Goal: Information Seeking & Learning: Learn about a topic

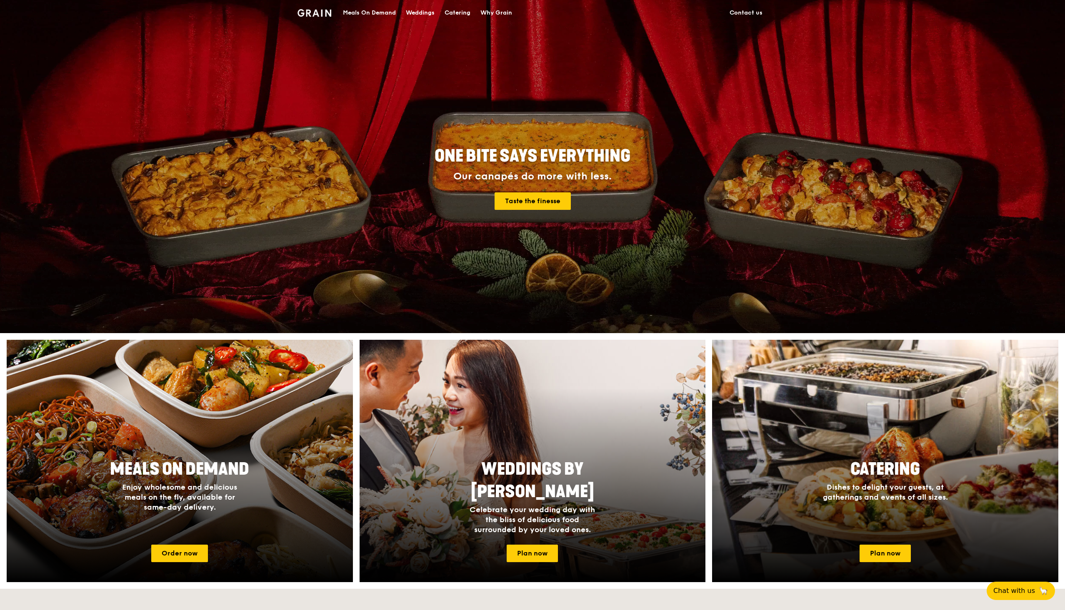
click at [492, 15] on div "Why Grain" at bounding box center [496, 12] width 32 height 25
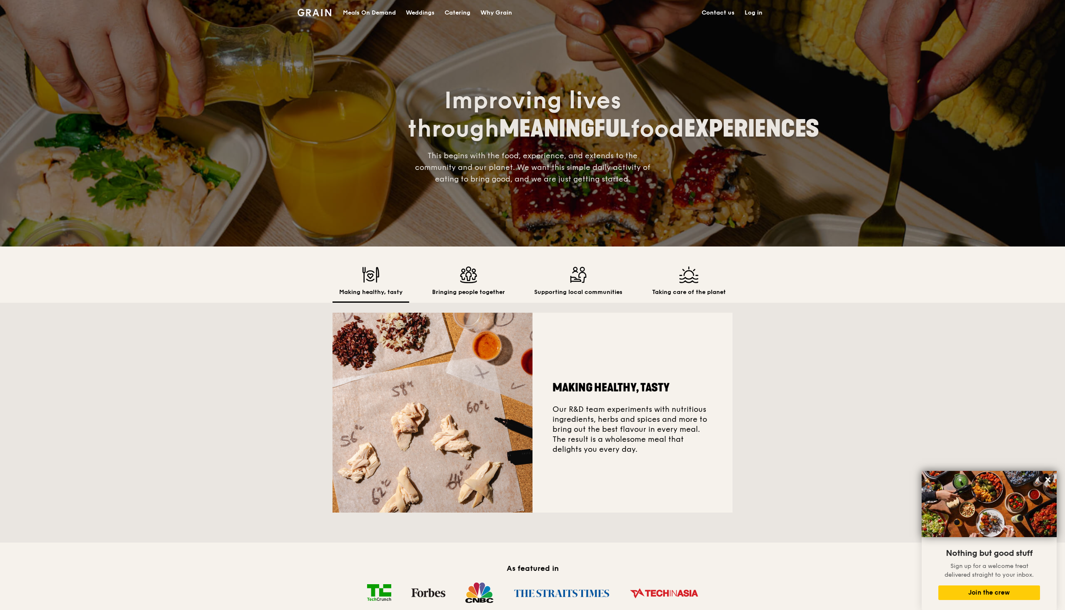
click at [458, 288] on div "Bringing people together" at bounding box center [468, 285] width 86 height 36
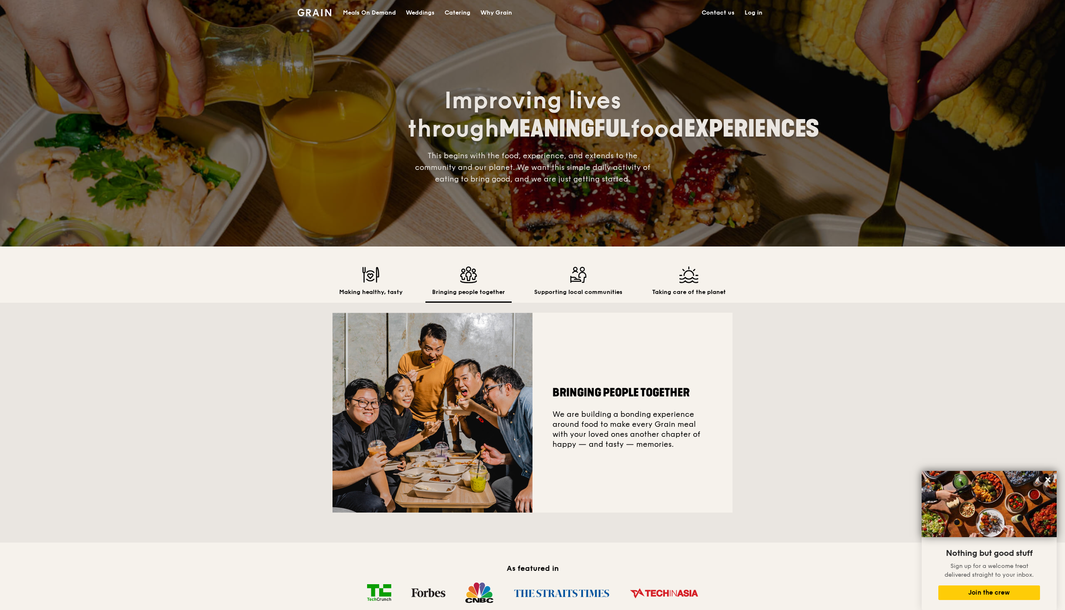
click at [573, 289] on h2 "Supporting local communities" at bounding box center [578, 292] width 88 height 8
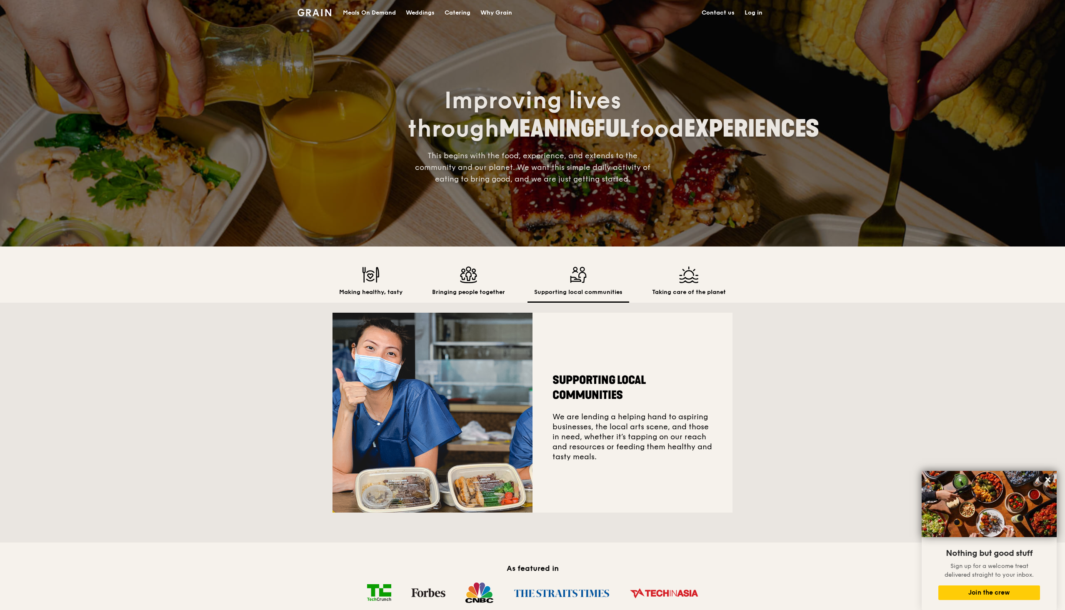
click at [638, 287] on div "Making healthy, tasty Bringing people together Supporting local communities Tak…" at bounding box center [533, 285] width 400 height 36
click at [678, 288] on h2 "Taking care of the planet" at bounding box center [689, 292] width 74 height 8
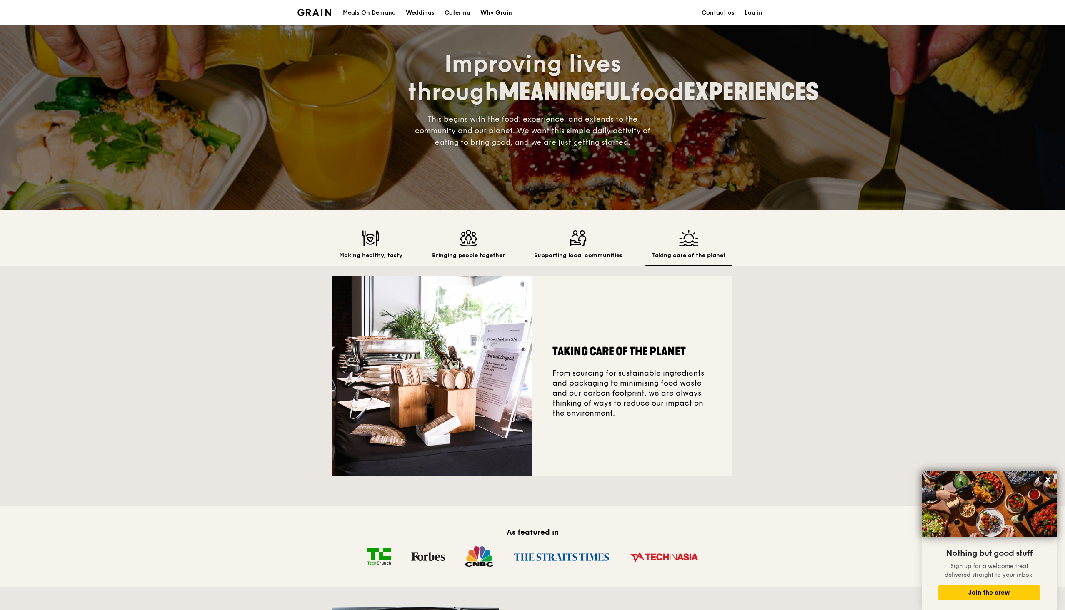
scroll to position [42, 0]
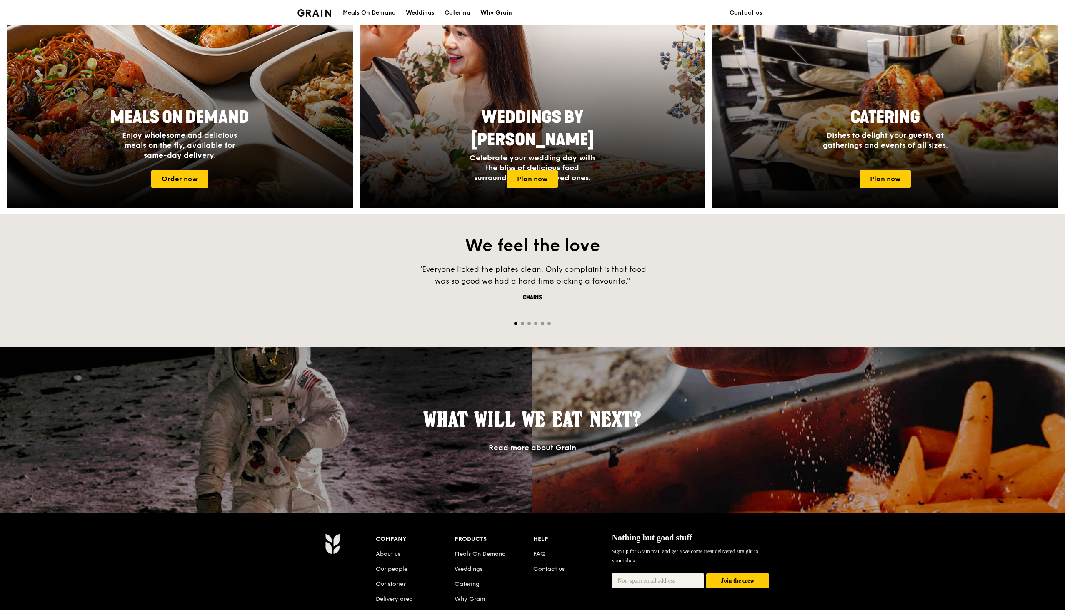
scroll to position [375, 0]
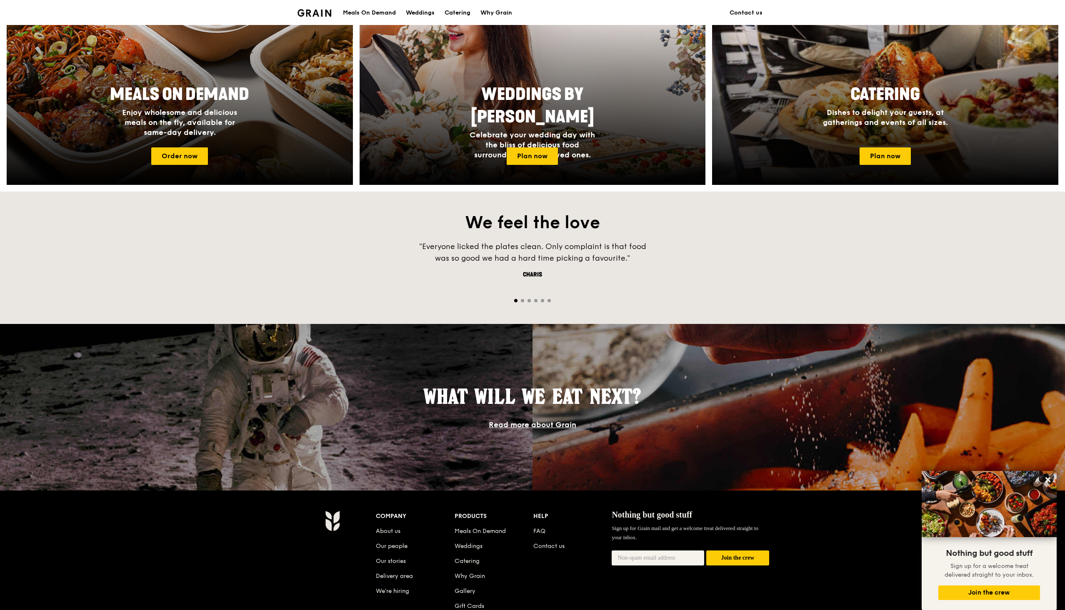
click at [533, 300] on div at bounding box center [532, 300] width 1065 height 8
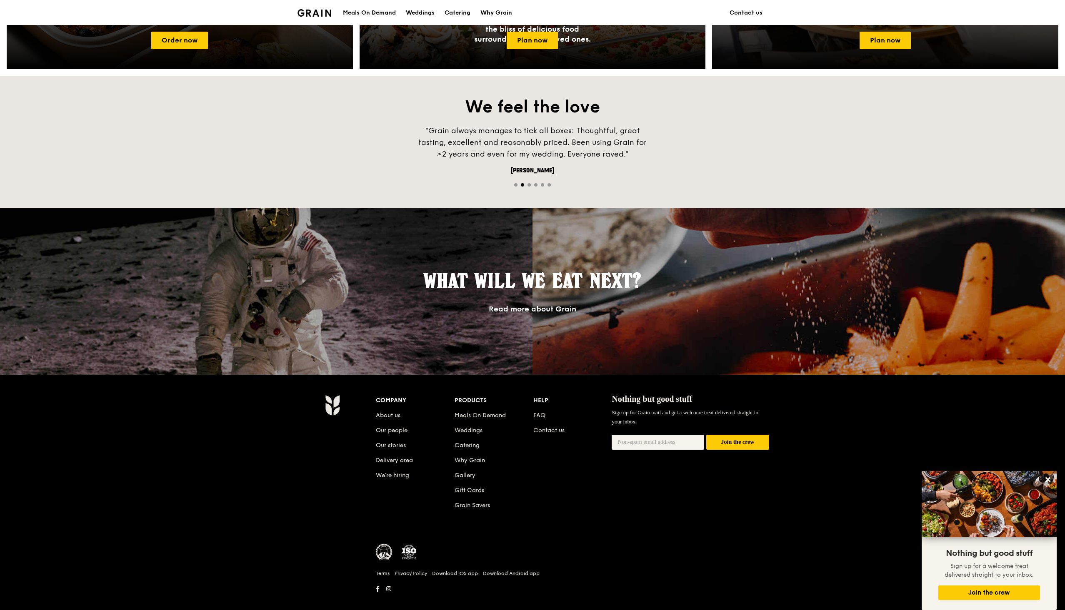
scroll to position [502, 0]
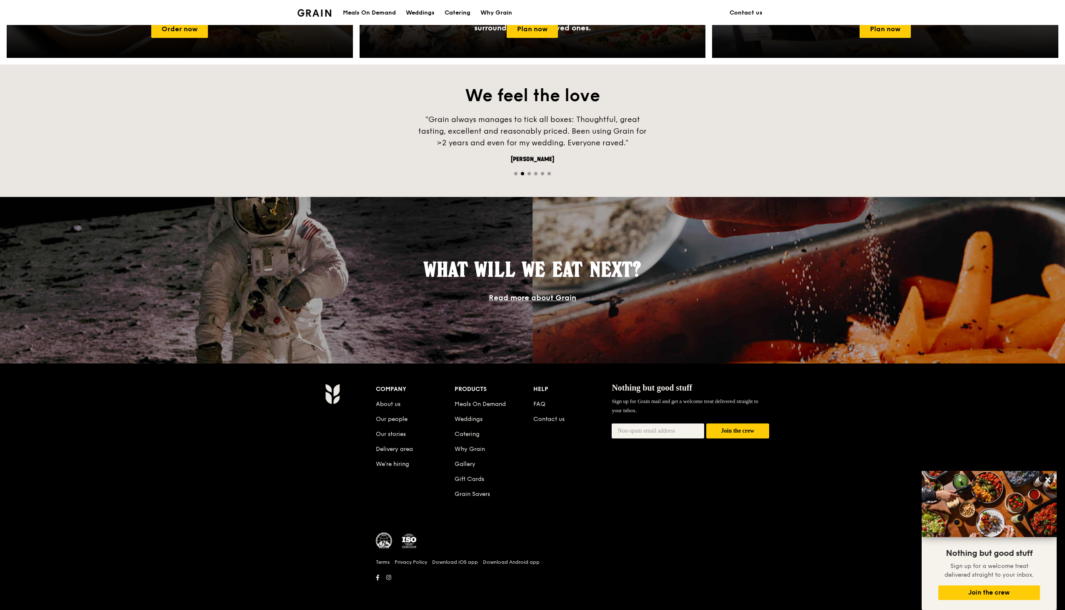
click at [407, 540] on img at bounding box center [409, 541] width 17 height 17
click at [531, 528] on div "Company About us Our people Our stories Delivery area We’re hiring Products Mea…" at bounding box center [573, 484] width 400 height 200
click at [642, 376] on div "Company About us Our people Our stories Delivery area We’re hiring Products Mea…" at bounding box center [532, 487] width 1065 height 247
click at [637, 385] on span "Nothing but good stuff" at bounding box center [652, 387] width 80 height 9
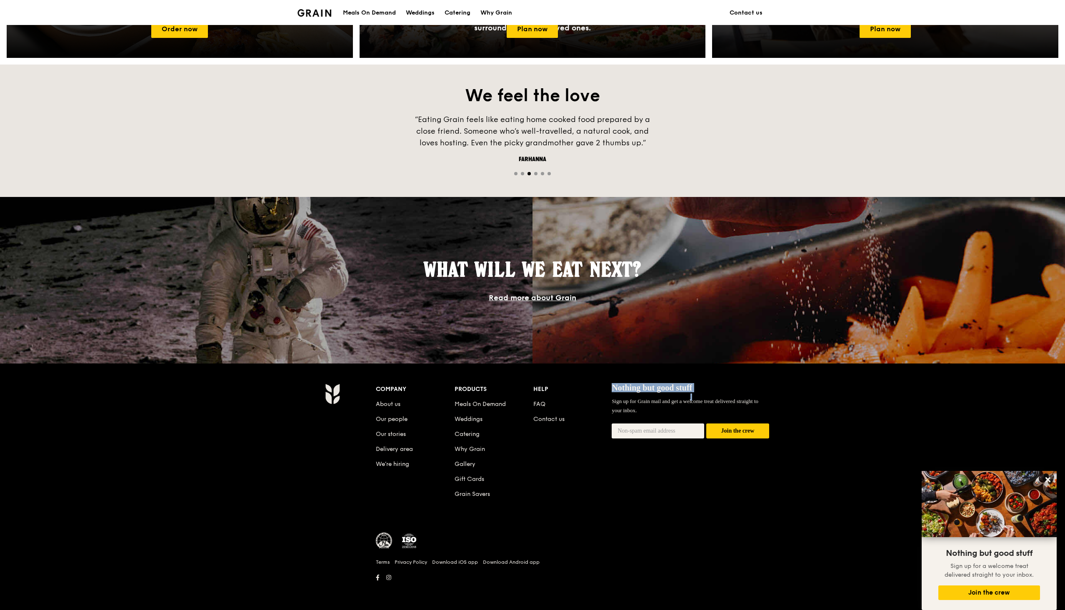
click at [637, 385] on span "Nothing but good stuff" at bounding box center [652, 387] width 80 height 9
click at [571, 480] on div "Company About us Our people Our stories Delivery area We’re hiring Products Mea…" at bounding box center [572, 448] width 393 height 129
click at [1048, 474] on button at bounding box center [1047, 479] width 13 height 13
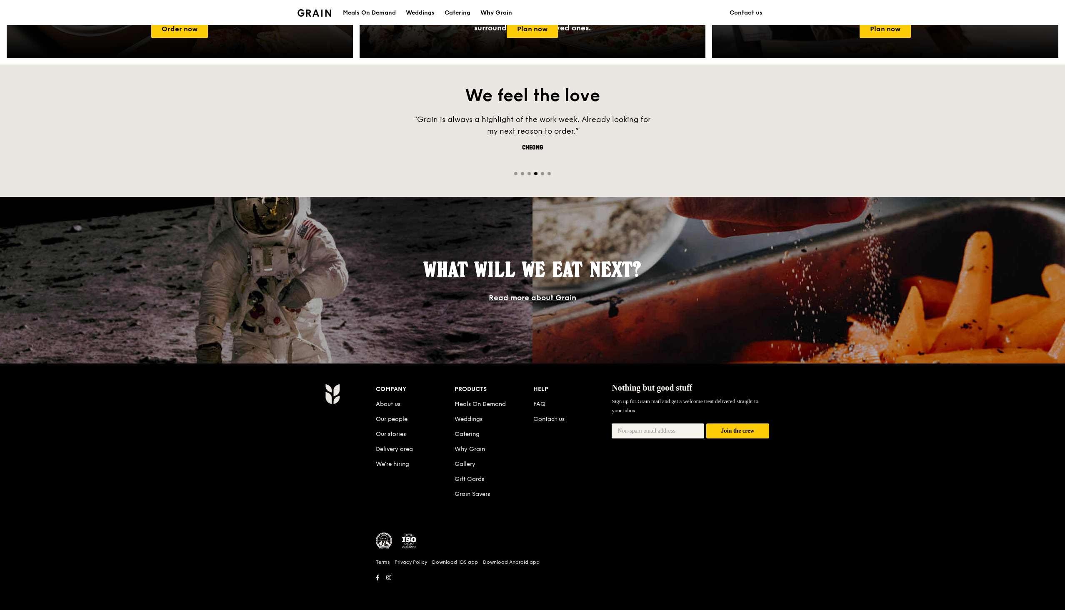
click at [255, 292] on div "What will we eat next? Read more about Grain" at bounding box center [532, 280] width 1065 height 167
click at [540, 300] on link "Read more about Grain" at bounding box center [533, 297] width 88 height 9
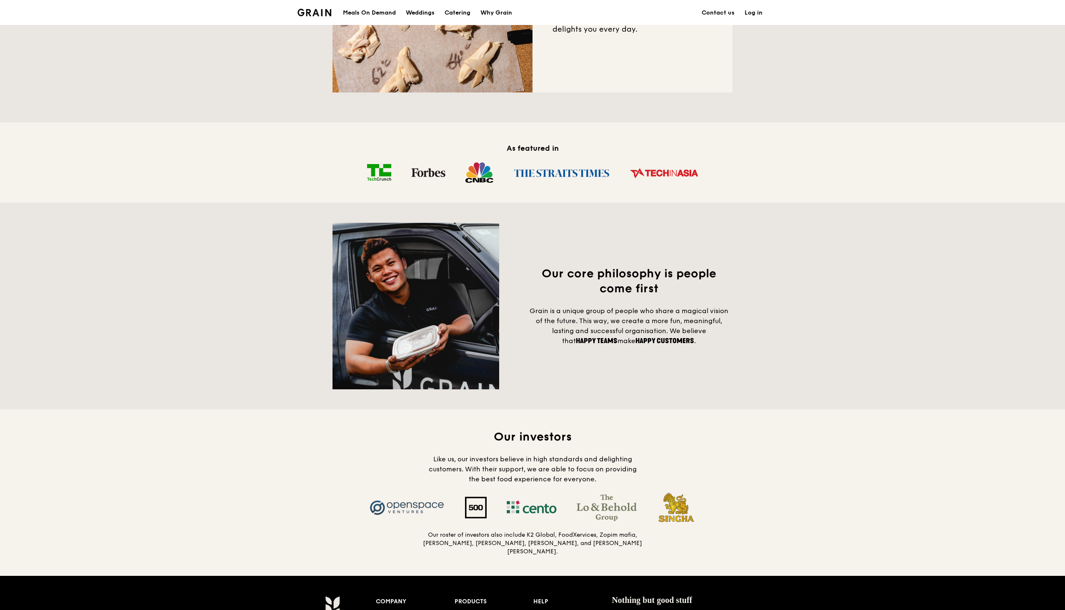
scroll to position [417, 0]
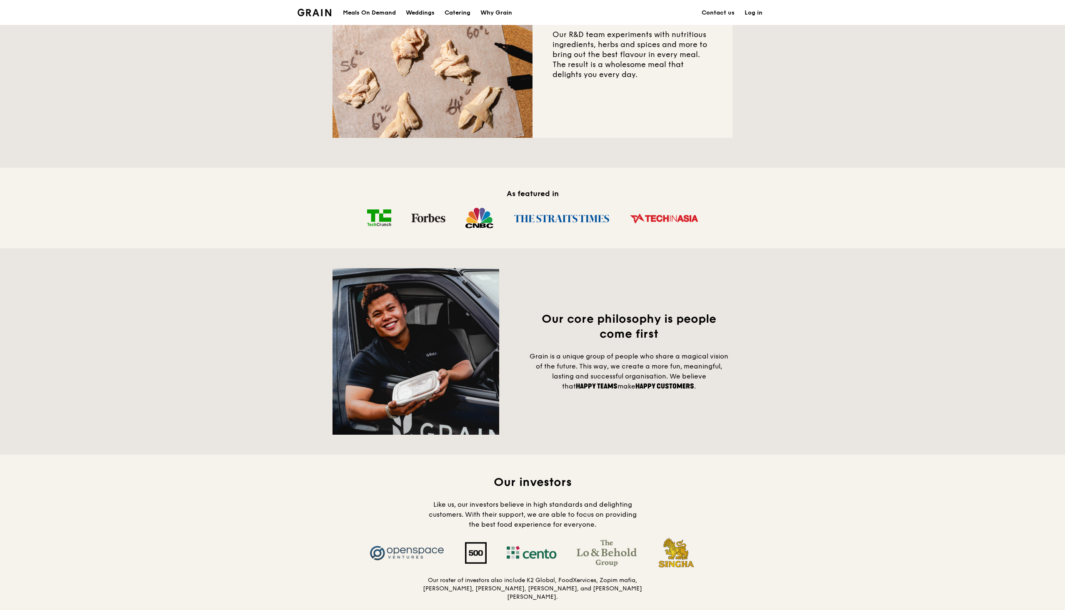
click at [665, 179] on div "As featured in" at bounding box center [533, 208] width 400 height 80
click at [663, 229] on img at bounding box center [664, 218] width 89 height 22
click at [666, 218] on img at bounding box center [664, 218] width 89 height 22
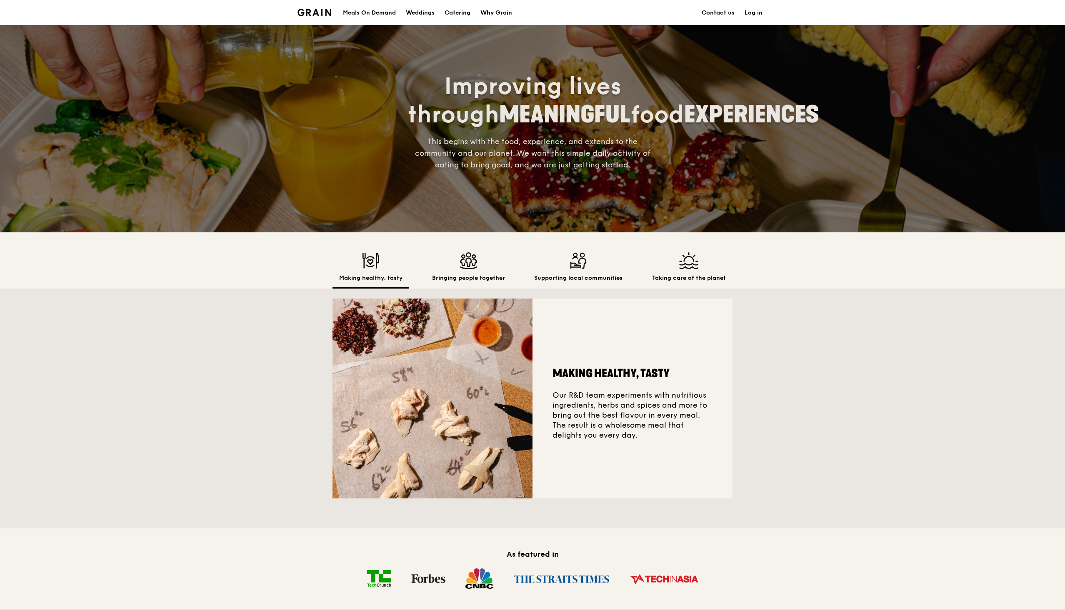
scroll to position [42, 0]
